Goal: Check status: Check status

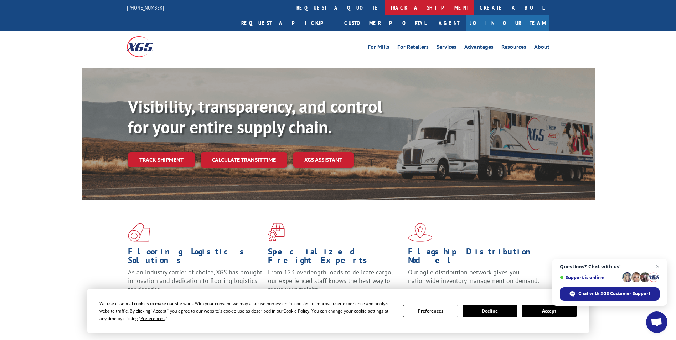
click at [385, 14] on link "track a shipment" at bounding box center [429, 7] width 89 height 15
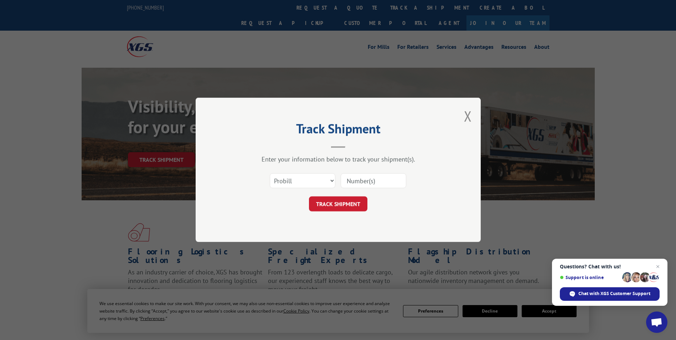
click at [370, 182] on input at bounding box center [374, 181] width 66 height 15
paste input "17593498"
type input "17593498"
click at [340, 198] on button "TRACK SHIPMENT" at bounding box center [338, 204] width 58 height 15
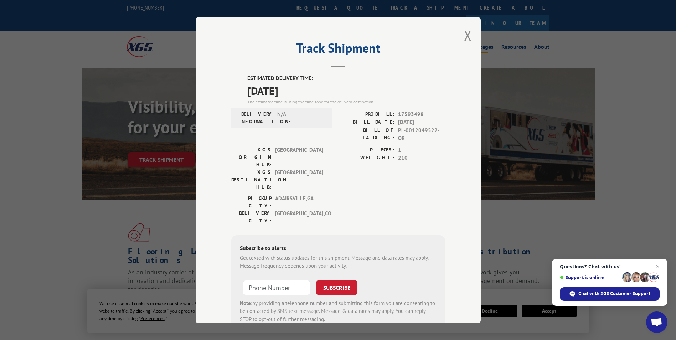
click at [466, 36] on button "Close modal" at bounding box center [468, 35] width 8 height 19
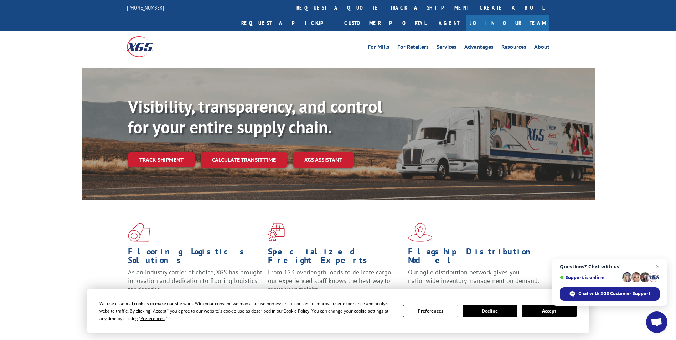
drag, startPoint x: 297, startPoint y: 19, endPoint x: 31, endPoint y: 52, distance: 268.3
click at [31, 68] on div "Visibility, transparency, and control for your entire supply chain. Track shipm…" at bounding box center [338, 141] width 676 height 146
drag, startPoint x: 5, startPoint y: 252, endPoint x: 30, endPoint y: 280, distance: 37.6
click at [30, 280] on div "Flooring Logistics Solutions As an industry carrier of choice, XGS has brought …" at bounding box center [338, 271] width 676 height 143
